Goal: Transaction & Acquisition: Purchase product/service

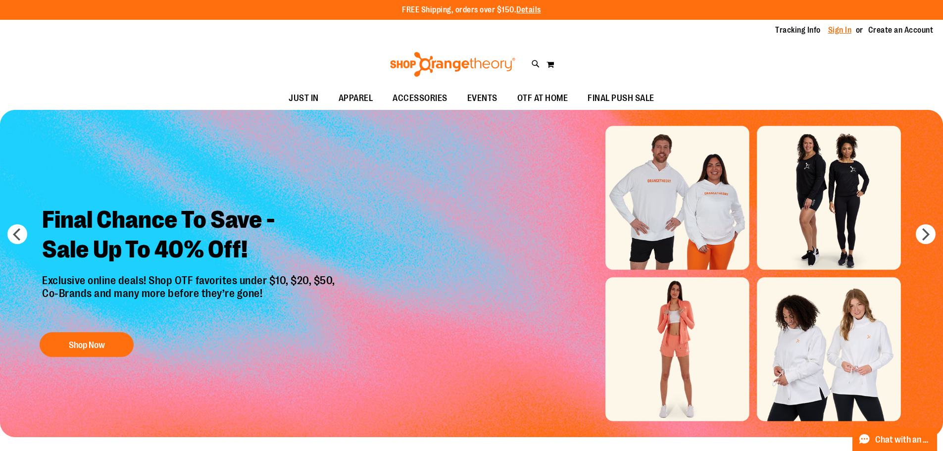
click at [845, 30] on link "Sign In" at bounding box center [841, 30] width 24 height 11
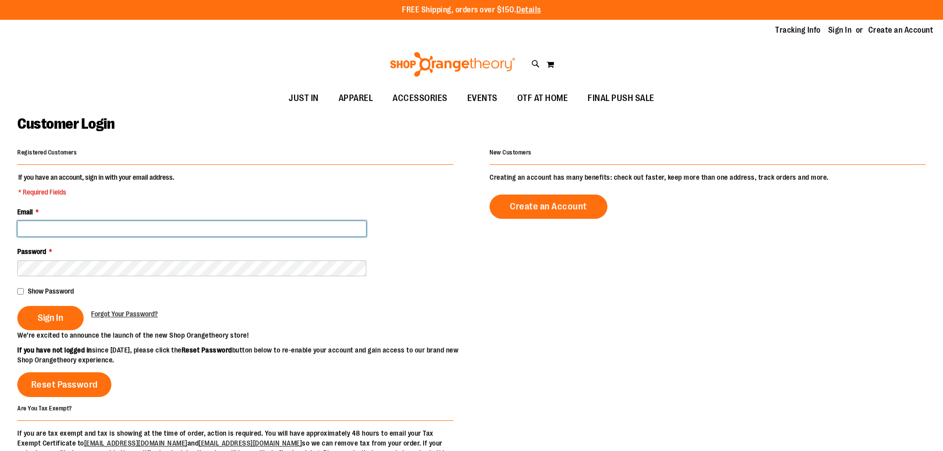
click at [80, 229] on input "Email *" at bounding box center [191, 229] width 349 height 16
type input "**********"
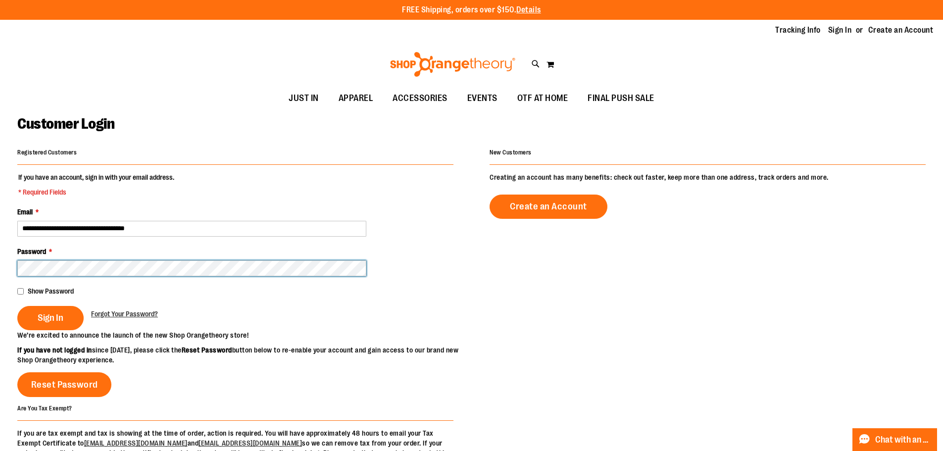
click at [17, 306] on button "Sign In" at bounding box center [50, 318] width 66 height 24
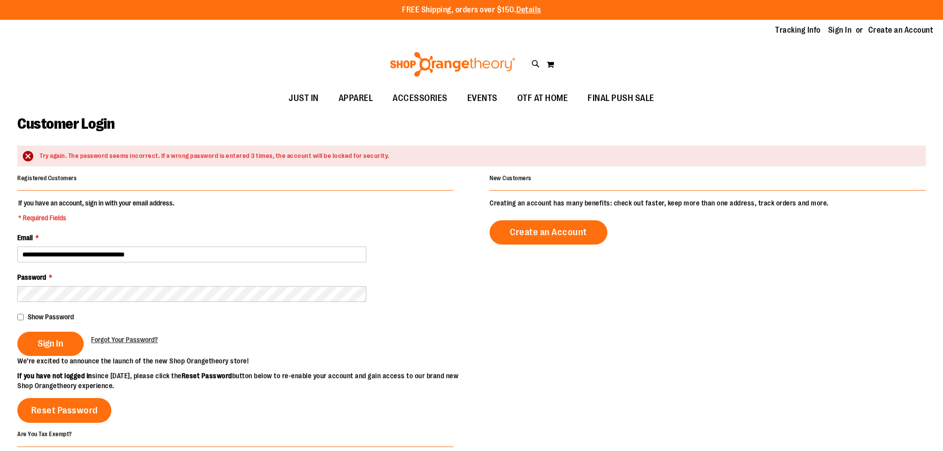
click at [76, 286] on div "Password *" at bounding box center [235, 287] width 436 height 30
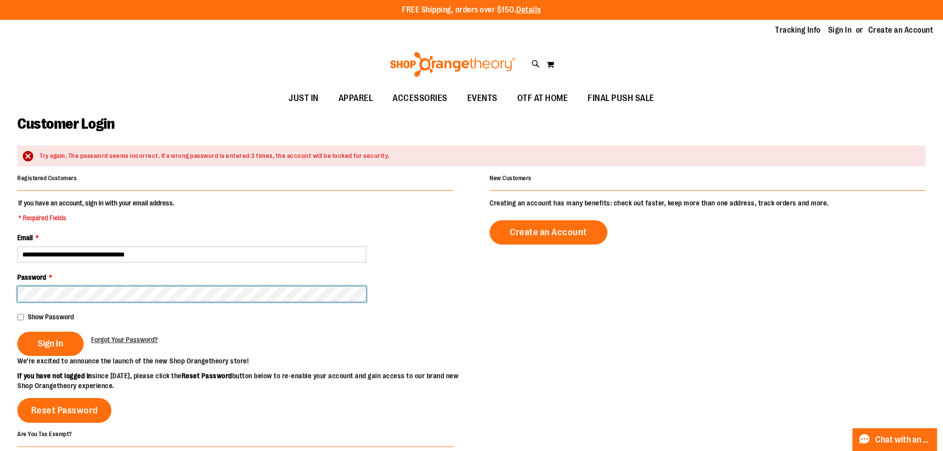
click at [17, 332] on button "Sign In" at bounding box center [50, 344] width 66 height 24
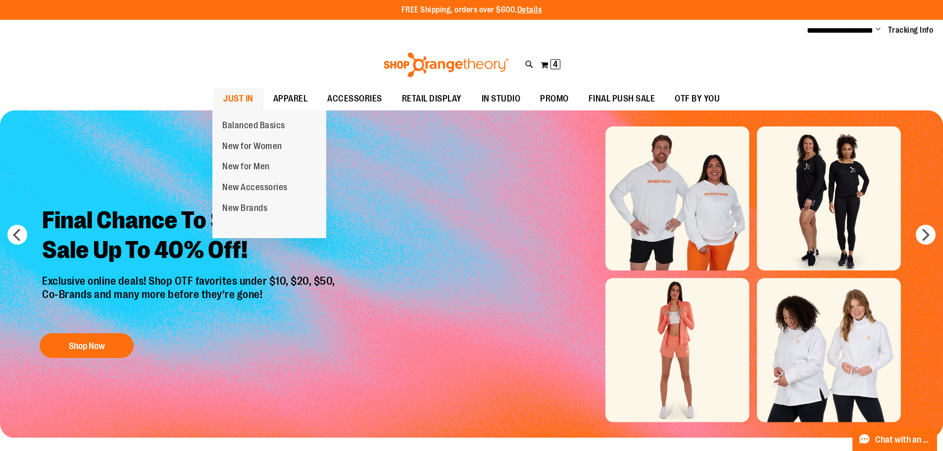
drag, startPoint x: 0, startPoint y: 0, endPoint x: 240, endPoint y: 95, distance: 258.1
click at [240, 95] on span "JUST IN" at bounding box center [238, 99] width 30 height 22
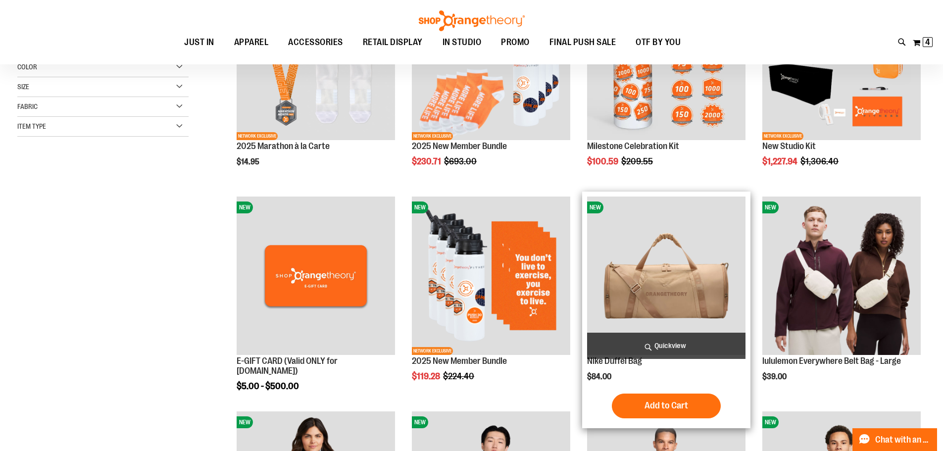
scroll to position [297, 0]
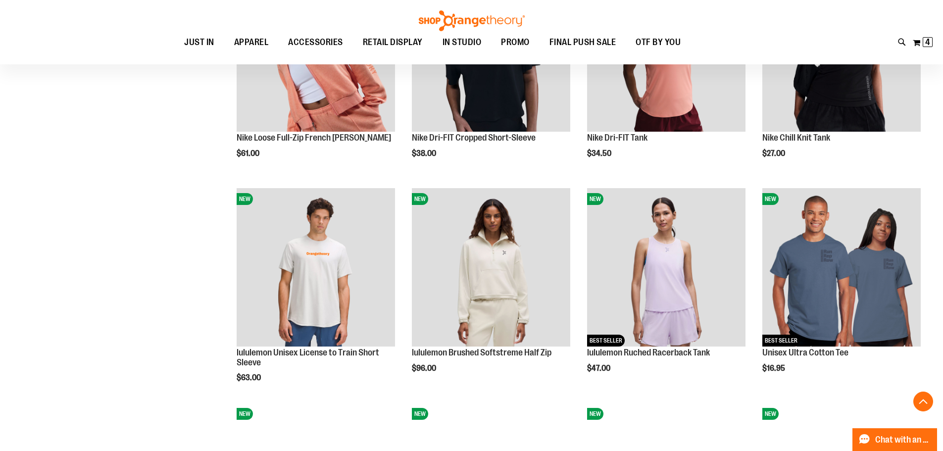
scroll to position [940, 0]
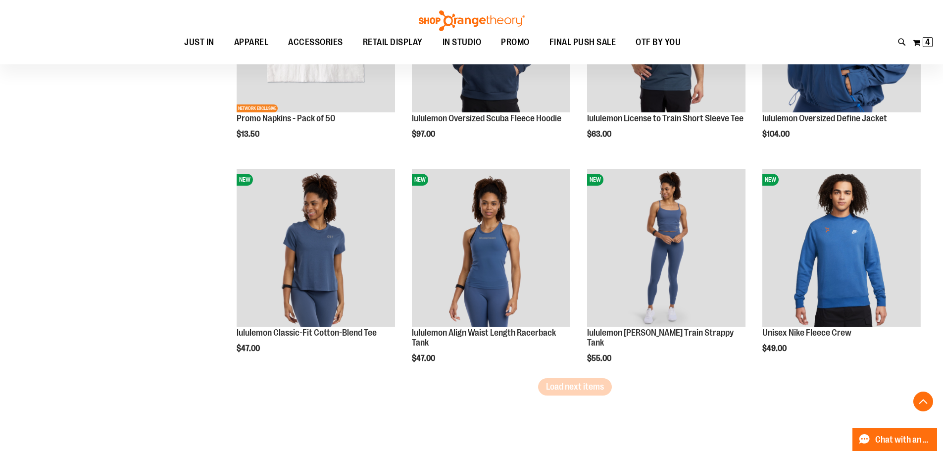
scroll to position [1788, 0]
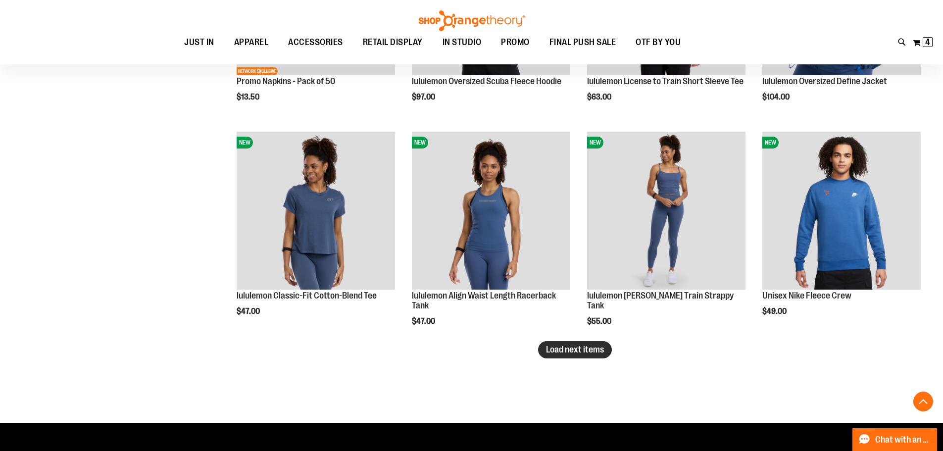
click at [592, 351] on span "Load next items" at bounding box center [575, 350] width 58 height 10
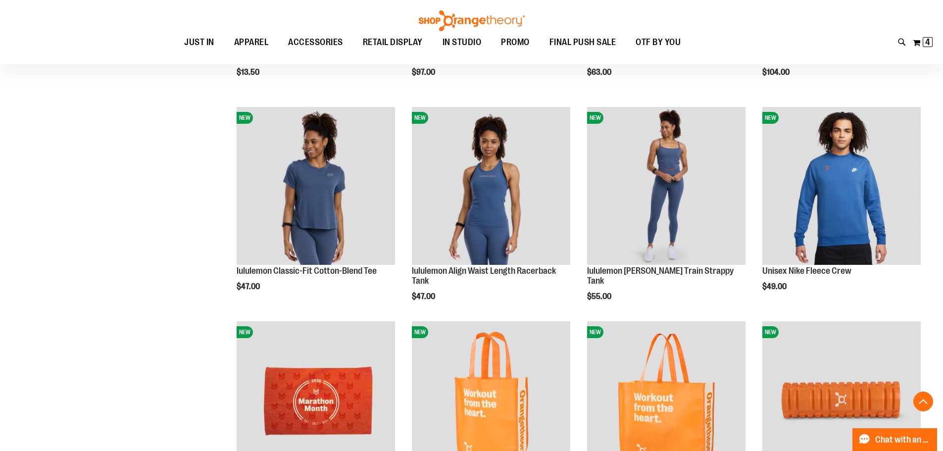
scroll to position [1838, 0]
